Goal: Information Seeking & Learning: Understand process/instructions

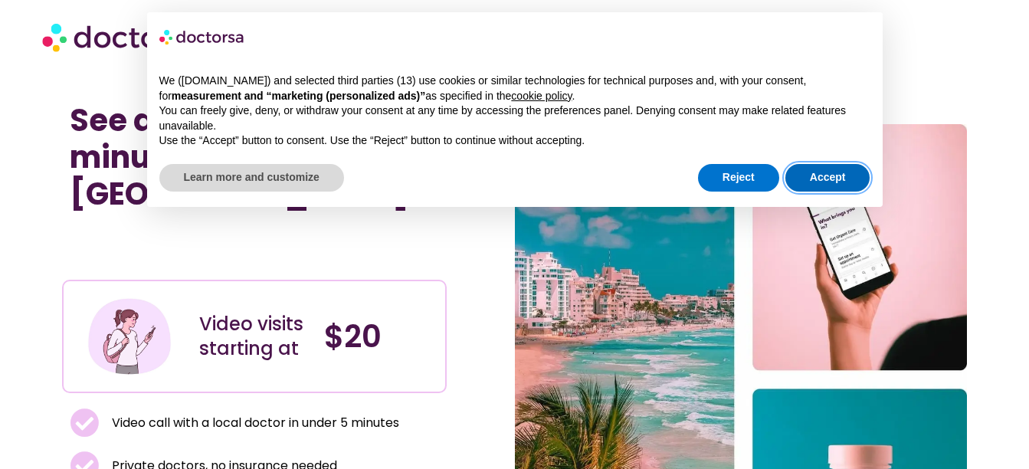
click at [830, 172] on button "Accept" at bounding box center [827, 178] width 85 height 28
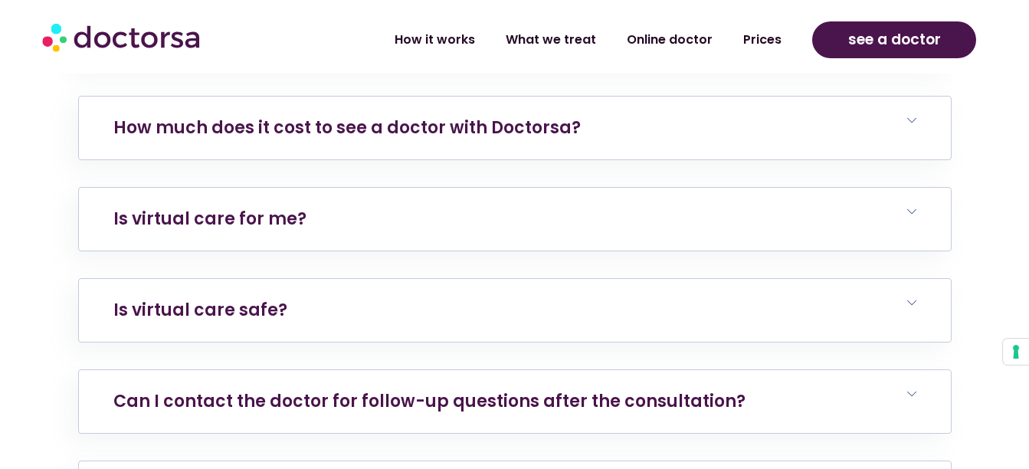
scroll to position [3141, 0]
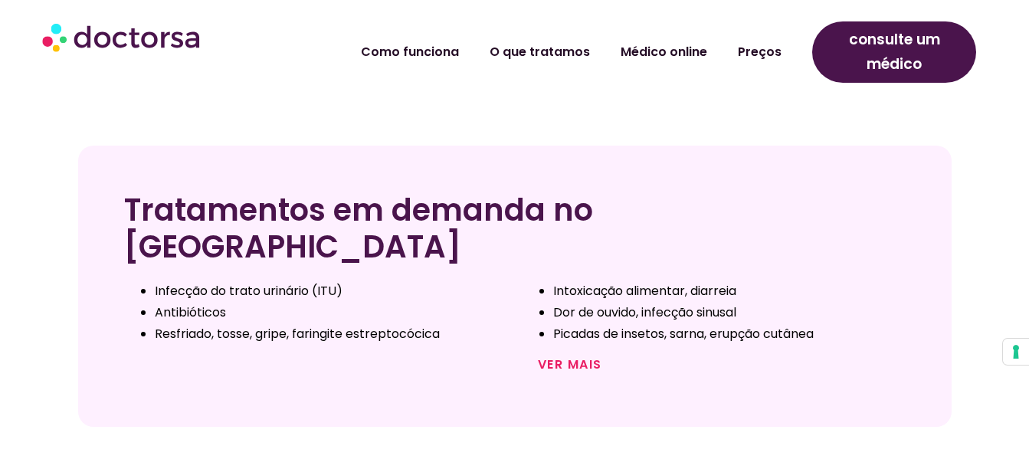
scroll to position [460, 0]
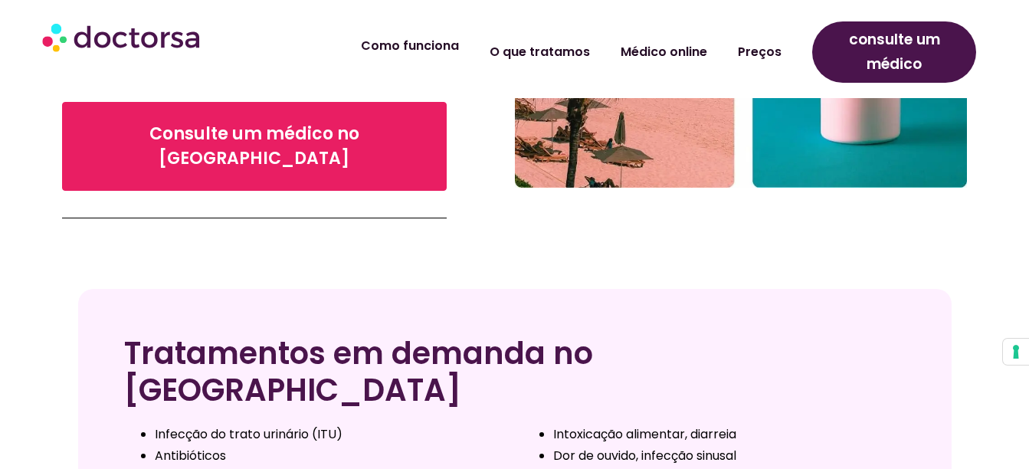
click at [420, 38] on link "Como funciona" at bounding box center [410, 45] width 129 height 35
